Goal: Task Accomplishment & Management: Manage account settings

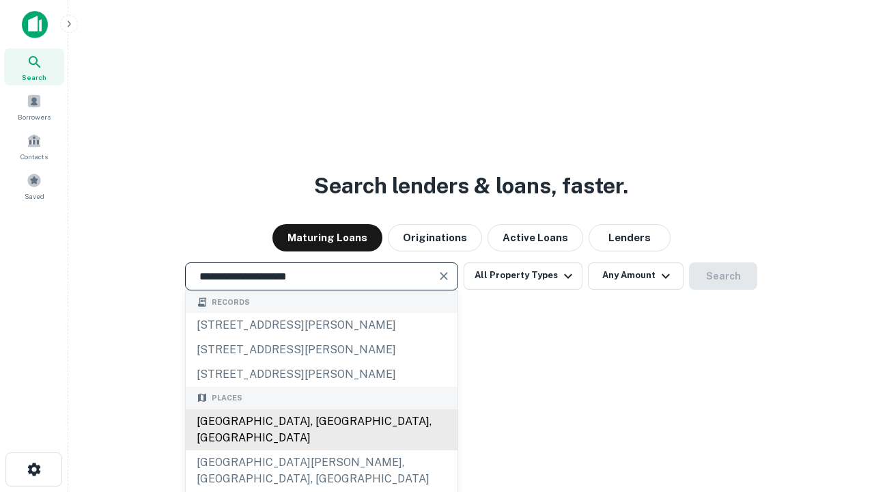
click at [321, 450] on div "[GEOGRAPHIC_DATA], [GEOGRAPHIC_DATA], [GEOGRAPHIC_DATA]" at bounding box center [322, 429] width 272 height 41
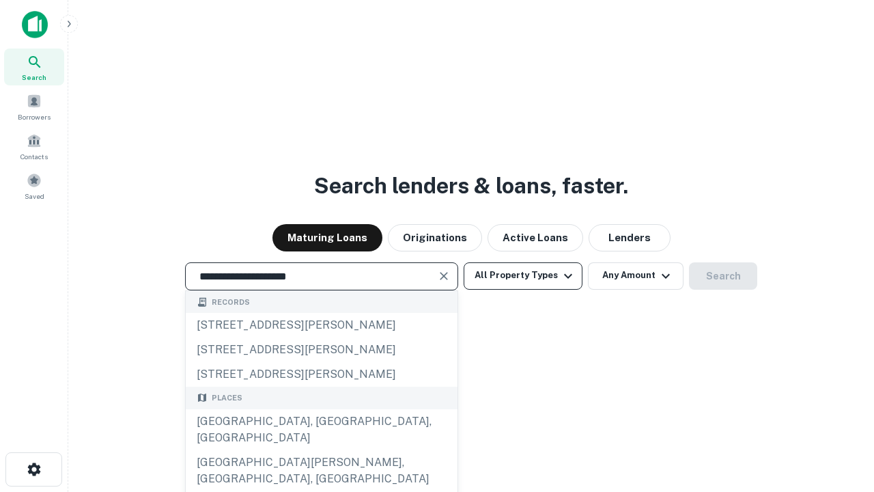
click at [523, 275] on button "All Property Types" at bounding box center [523, 275] width 119 height 27
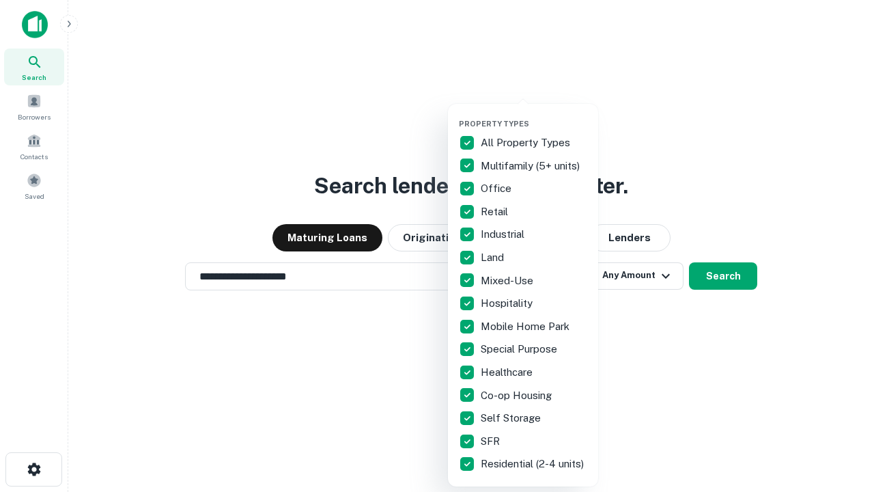
type input "**********"
click at [534, 115] on button "button" at bounding box center [534, 115] width 150 height 1
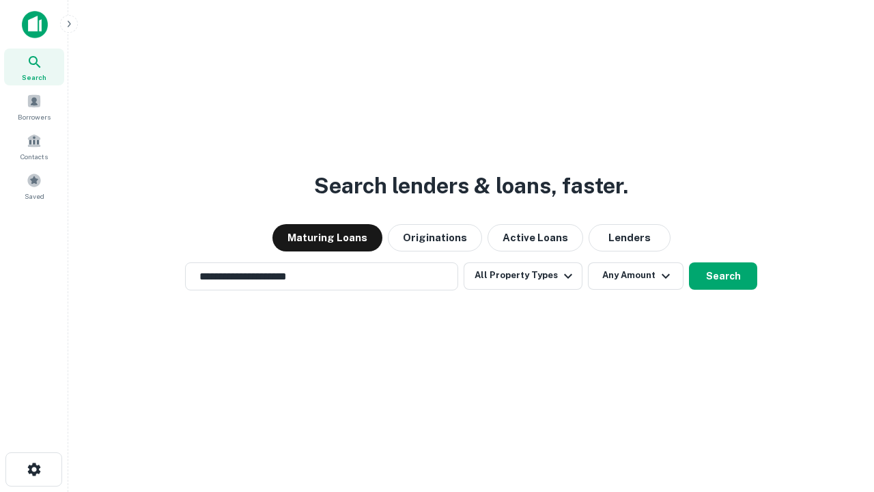
scroll to position [8, 165]
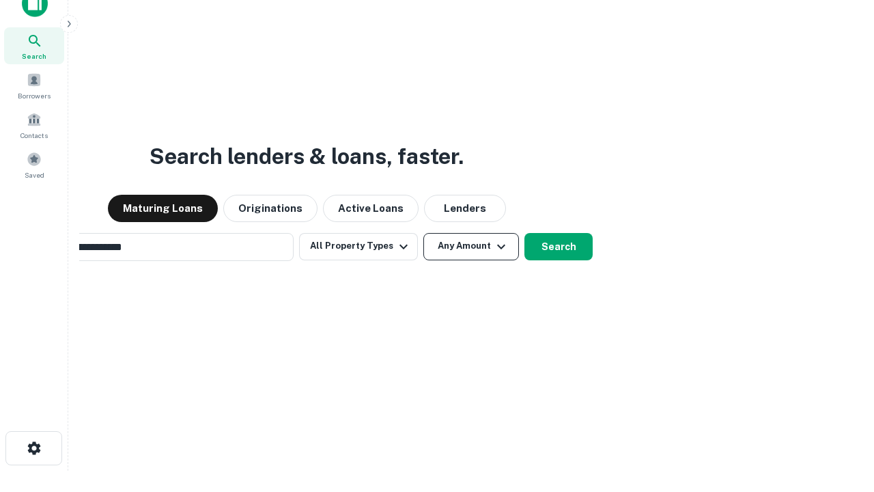
click at [423, 233] on button "Any Amount" at bounding box center [471, 246] width 96 height 27
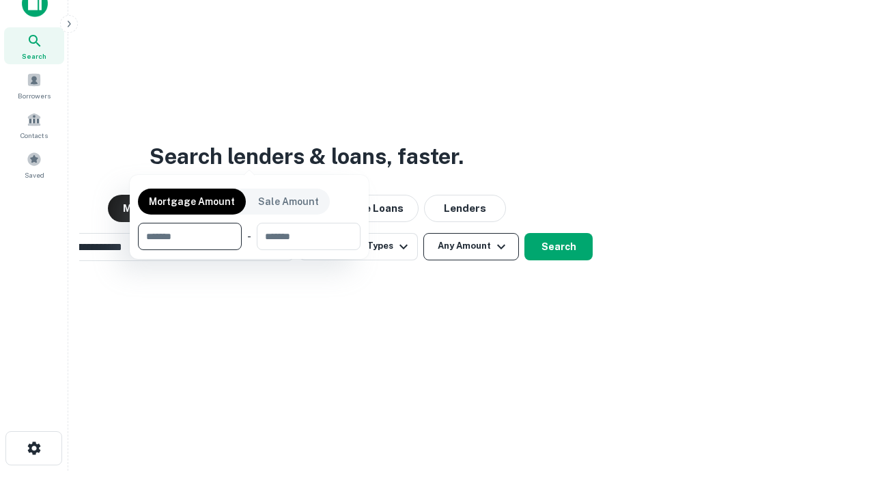
scroll to position [22, 0]
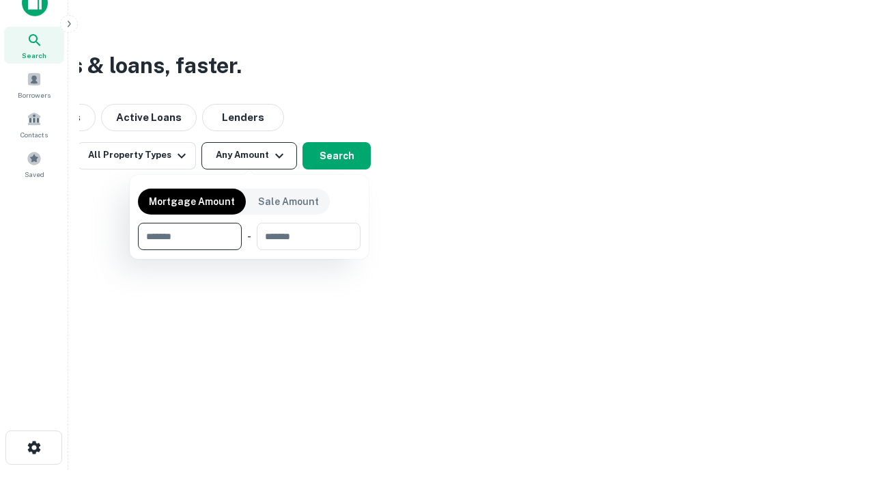
type input "*******"
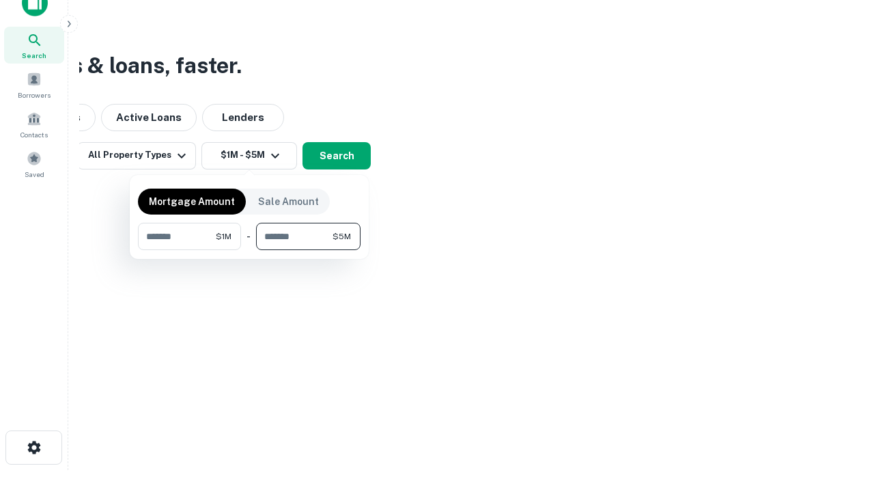
type input "*******"
click at [249, 250] on button "button" at bounding box center [249, 250] width 223 height 1
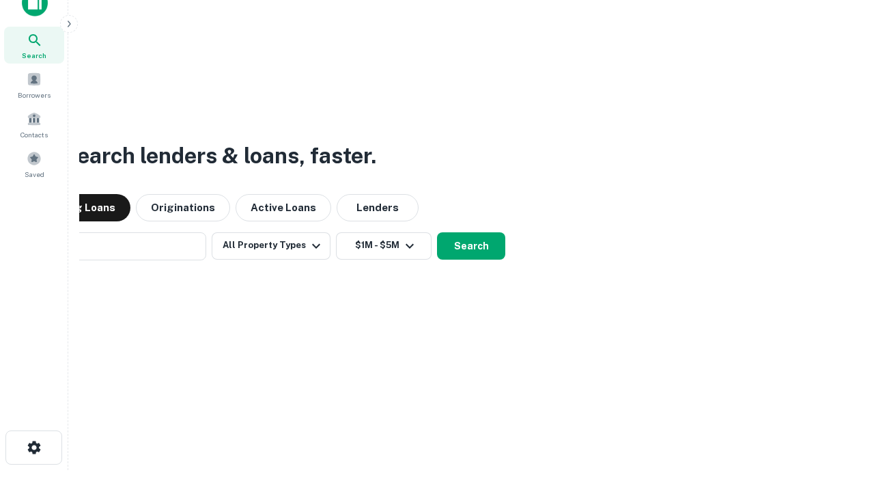
scroll to position [21, 0]
click at [471, 246] on button "Search" at bounding box center [471, 246] width 68 height 27
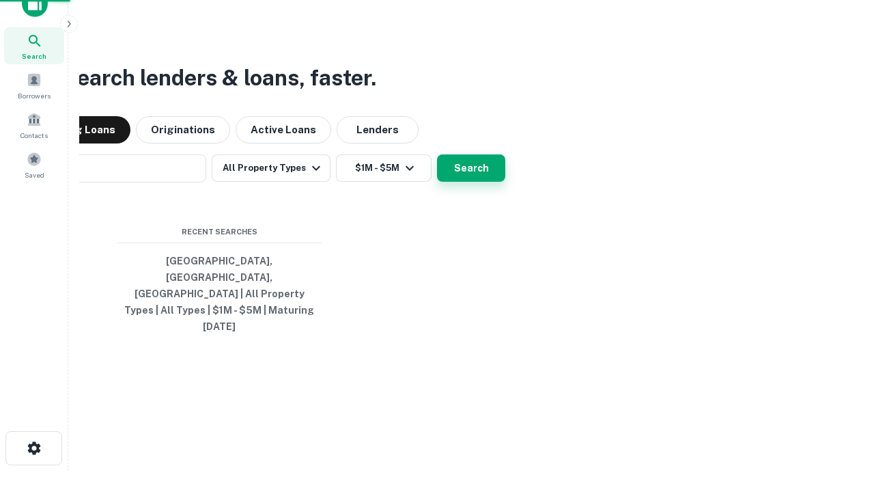
scroll to position [0, 252]
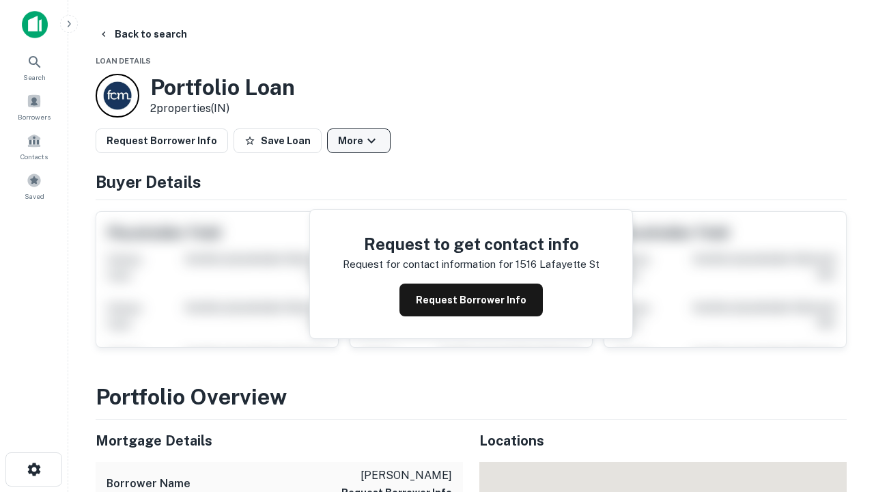
click at [359, 141] on button "More" at bounding box center [359, 140] width 64 height 25
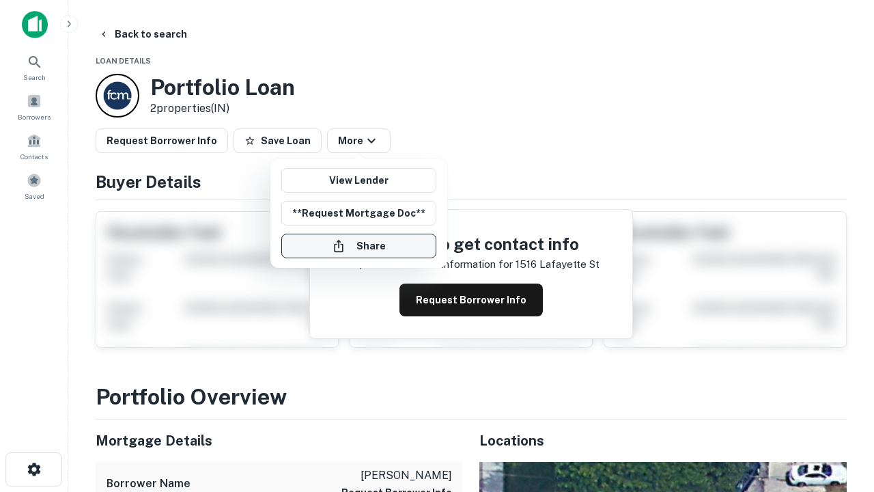
click at [359, 246] on button "Share" at bounding box center [358, 246] width 155 height 25
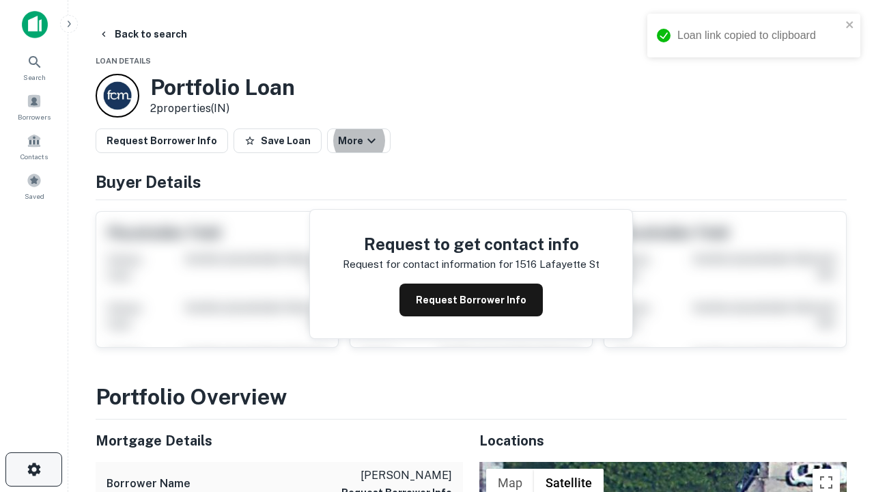
click at [33, 469] on icon "button" at bounding box center [34, 469] width 16 height 16
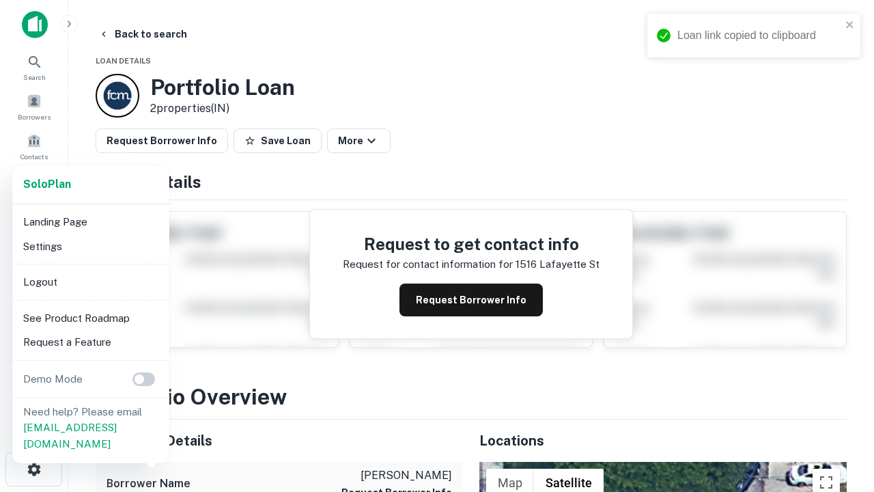
click at [90, 281] on li "Logout" at bounding box center [91, 282] width 146 height 25
